Goal: Transaction & Acquisition: Book appointment/travel/reservation

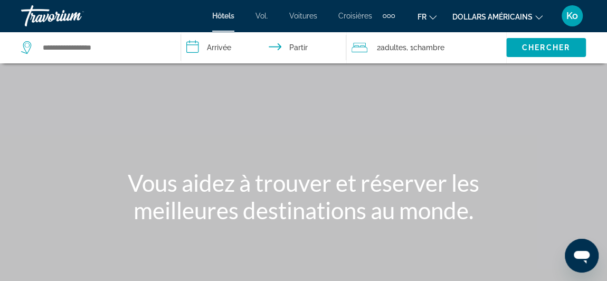
click at [388, 18] on div "Éléments de navigation supplémentaires" at bounding box center [389, 16] width 12 height 16
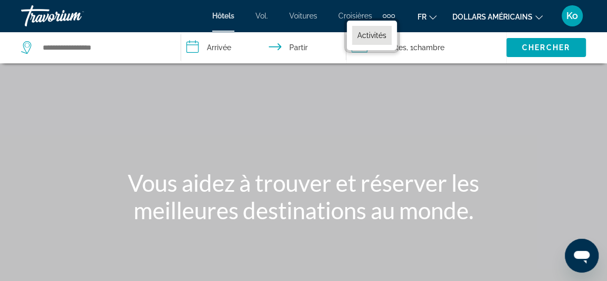
click at [368, 37] on font "Activités" at bounding box center [371, 35] width 29 height 8
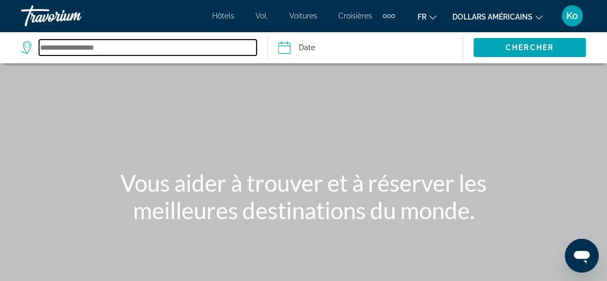
click at [154, 52] on input "Search widget" at bounding box center [147, 48] width 217 height 16
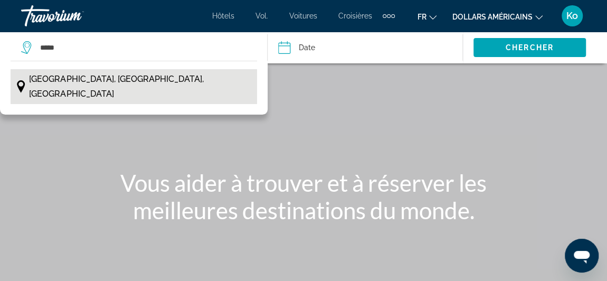
click at [211, 82] on button "[GEOGRAPHIC_DATA], [GEOGRAPHIC_DATA], [GEOGRAPHIC_DATA]" at bounding box center [134, 86] width 247 height 35
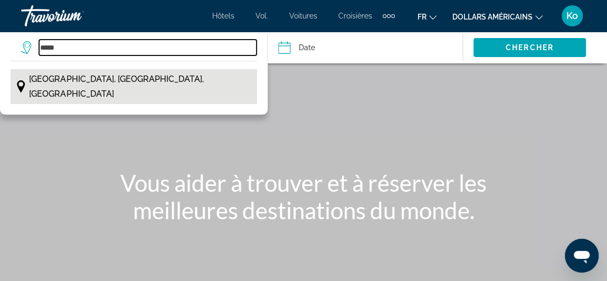
type input "**********"
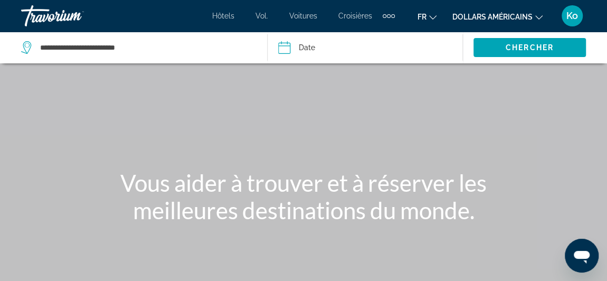
click at [290, 46] on input "Date" at bounding box center [324, 49] width 97 height 35
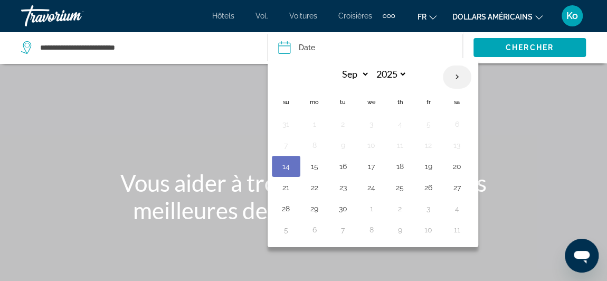
click at [453, 75] on th "Next month" at bounding box center [457, 76] width 29 height 23
click at [454, 79] on th "Next month" at bounding box center [457, 76] width 29 height 23
select select "**"
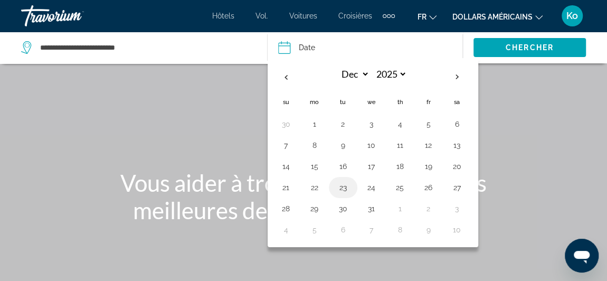
click at [338, 182] on button "23" at bounding box center [343, 187] width 17 height 15
type input "**********"
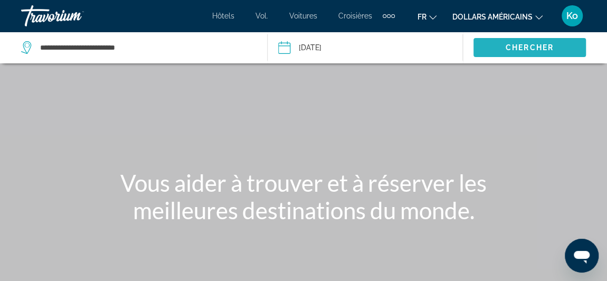
click at [494, 44] on span "Search widget" at bounding box center [529, 47] width 112 height 25
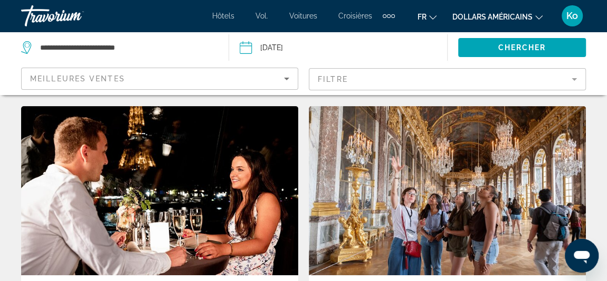
scroll to position [21, 0]
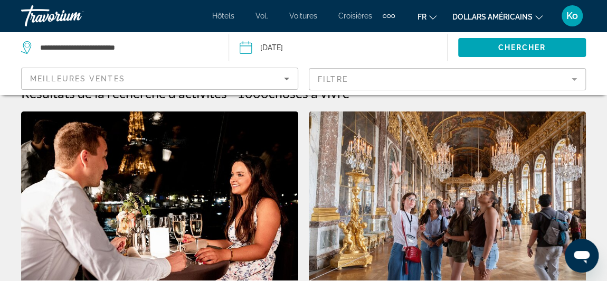
click at [292, 84] on div "Meilleures ventes" at bounding box center [160, 78] width 276 height 21
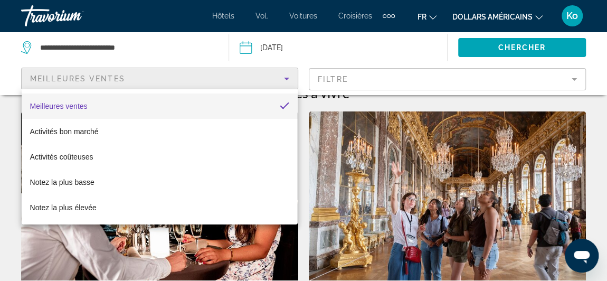
click at [284, 74] on div at bounding box center [303, 140] width 607 height 281
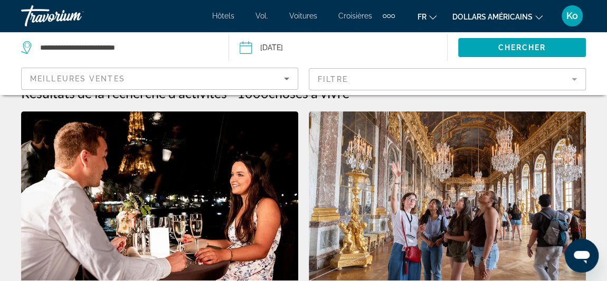
click at [335, 79] on mat-form-field "Filtre" at bounding box center [447, 79] width 277 height 22
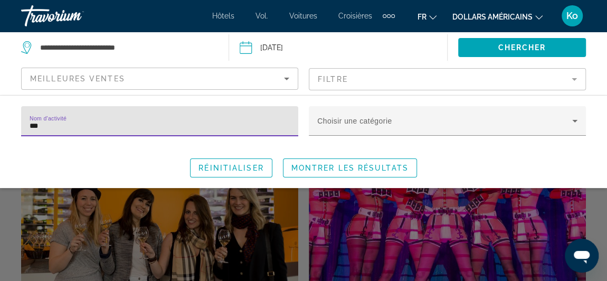
type input "***"
click at [269, 205] on div "Search widget" at bounding box center [303, 217] width 607 height 128
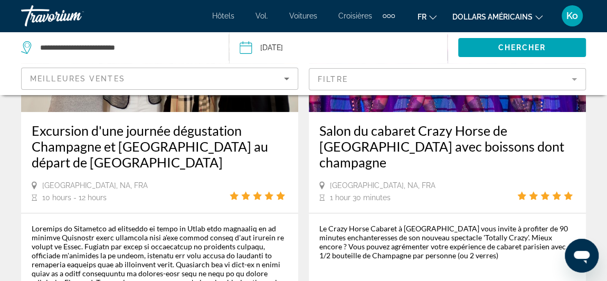
scroll to position [181, 0]
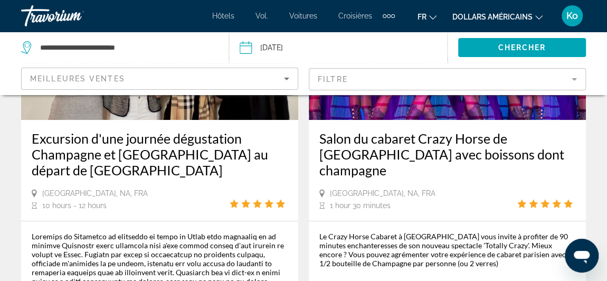
click at [470, 18] on font "dollars américains" at bounding box center [492, 17] width 80 height 8
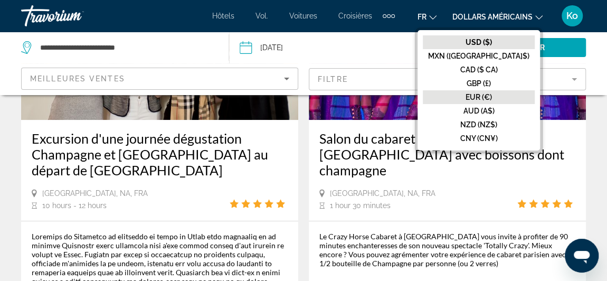
click at [489, 98] on font "EUR (€)" at bounding box center [479, 97] width 26 height 8
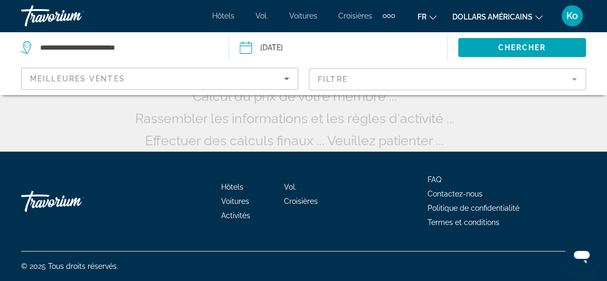
scroll to position [75, 0]
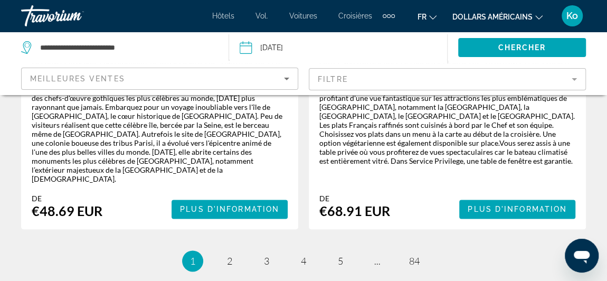
scroll to position [2650, 0]
click at [236, 252] on link "page 2" at bounding box center [230, 261] width 18 height 18
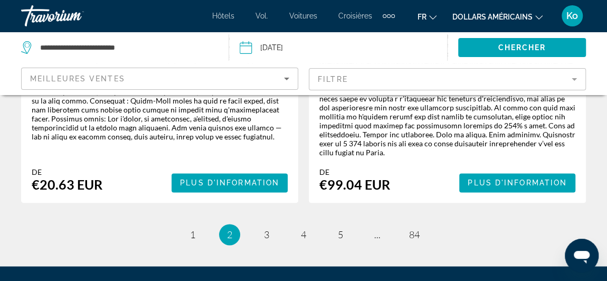
scroll to position [2737, 0]
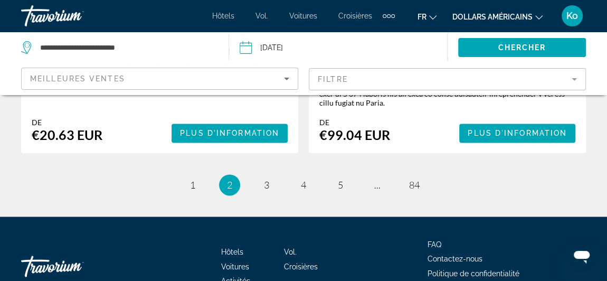
click at [277, 174] on ul "2 / 84 page 1 You're on page 2 page 3 page 4 page 5 page ... page 84" at bounding box center [303, 184] width 565 height 21
click at [272, 176] on link "page 3" at bounding box center [267, 185] width 18 height 18
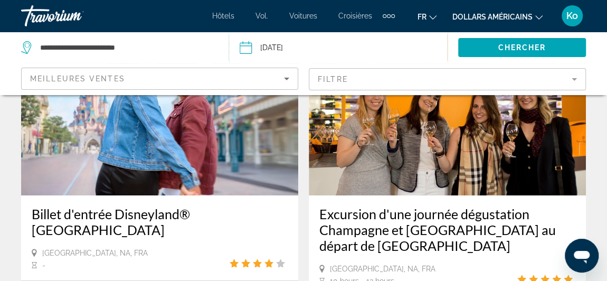
scroll to position [1870, 0]
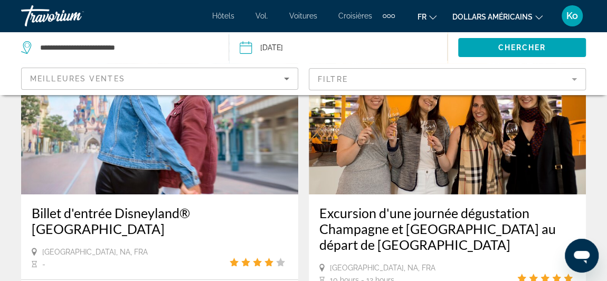
click at [336, 214] on div "Excursion d'une journée dégustation Champagne et [GEOGRAPHIC_DATA] au départ de…" at bounding box center [447, 244] width 277 height 101
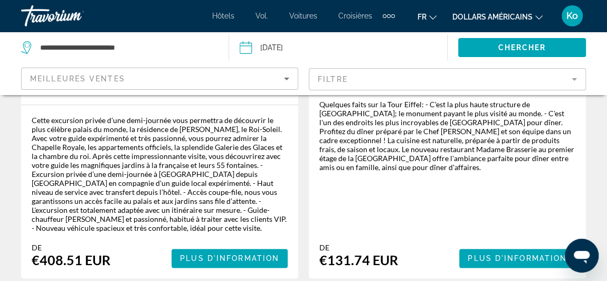
scroll to position [2544, 0]
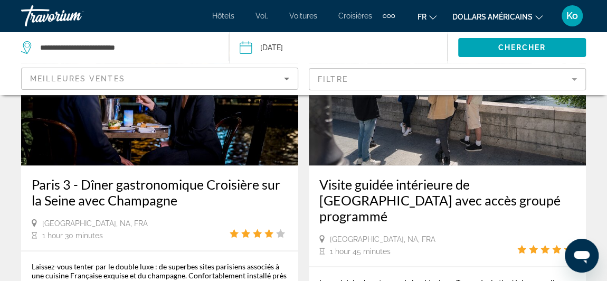
scroll to position [1021, 0]
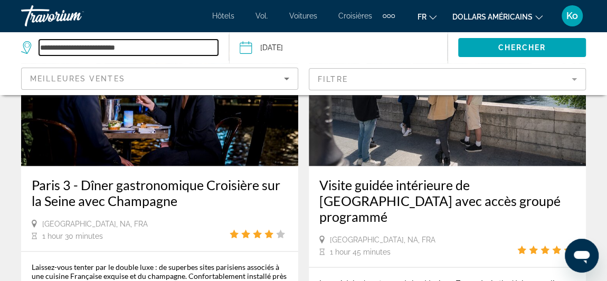
click at [172, 44] on input "**********" at bounding box center [128, 48] width 179 height 16
type input "*"
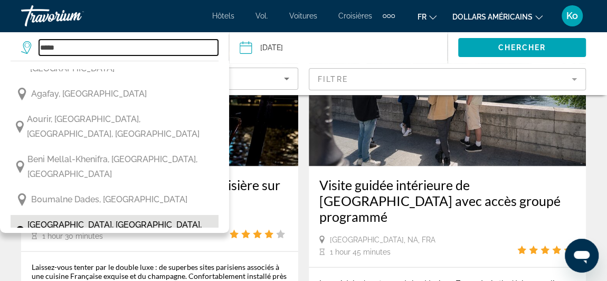
scroll to position [24, 0]
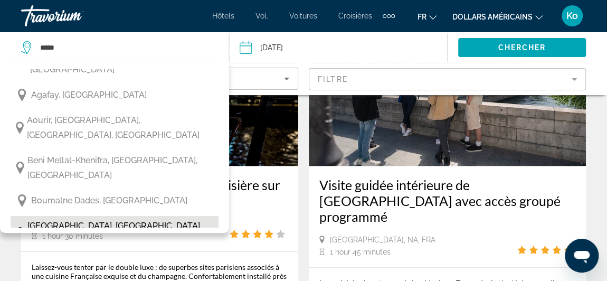
click at [143, 219] on span "[GEOGRAPHIC_DATA], [GEOGRAPHIC_DATA], [GEOGRAPHIC_DATA]" at bounding box center [120, 234] width 186 height 30
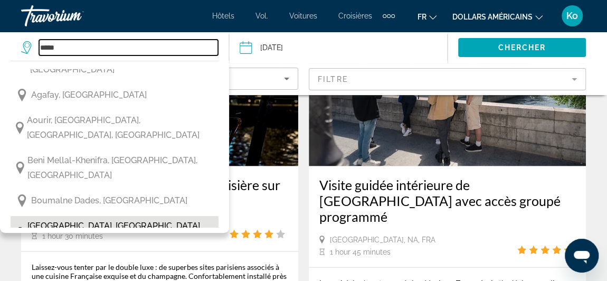
type input "**********"
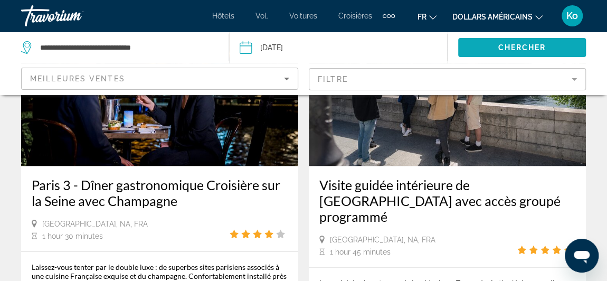
click at [497, 53] on span "Search widget" at bounding box center [522, 47] width 128 height 25
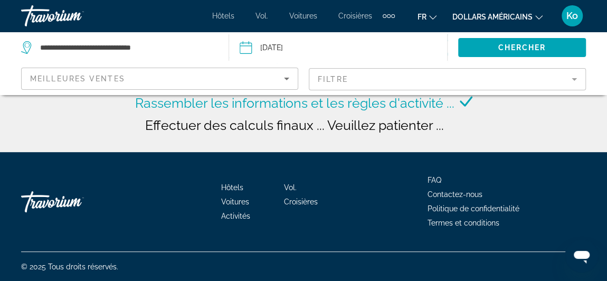
scroll to position [0, 0]
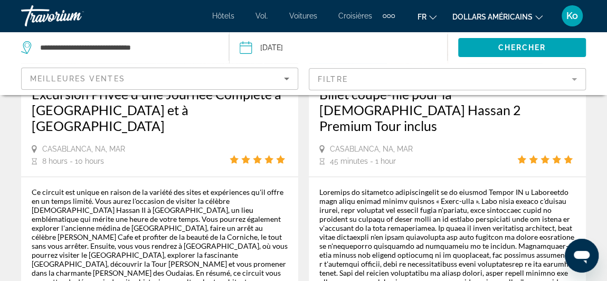
scroll to position [703, 0]
